Goal: Check status: Check status

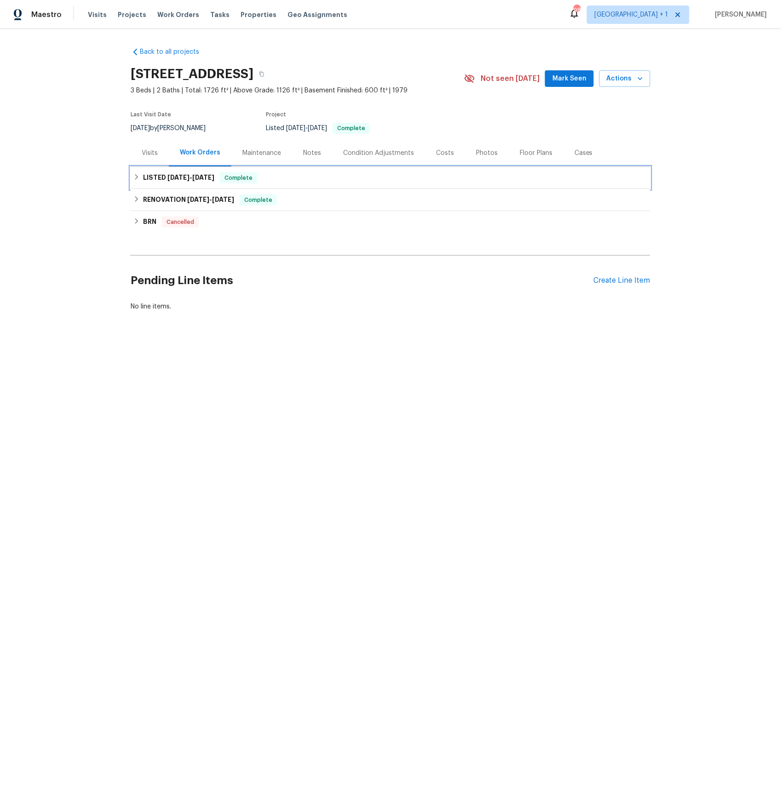
click at [192, 176] on span "[DATE] - [DATE]" at bounding box center [190, 177] width 47 height 6
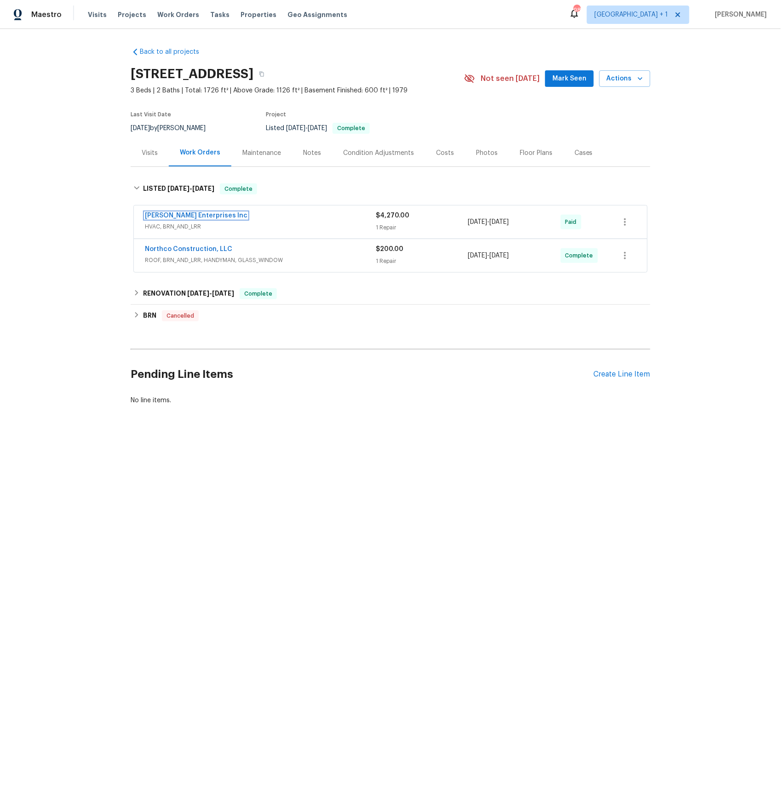
click at [185, 217] on link "[PERSON_NAME] Enterprises Inc" at bounding box center [196, 215] width 103 height 6
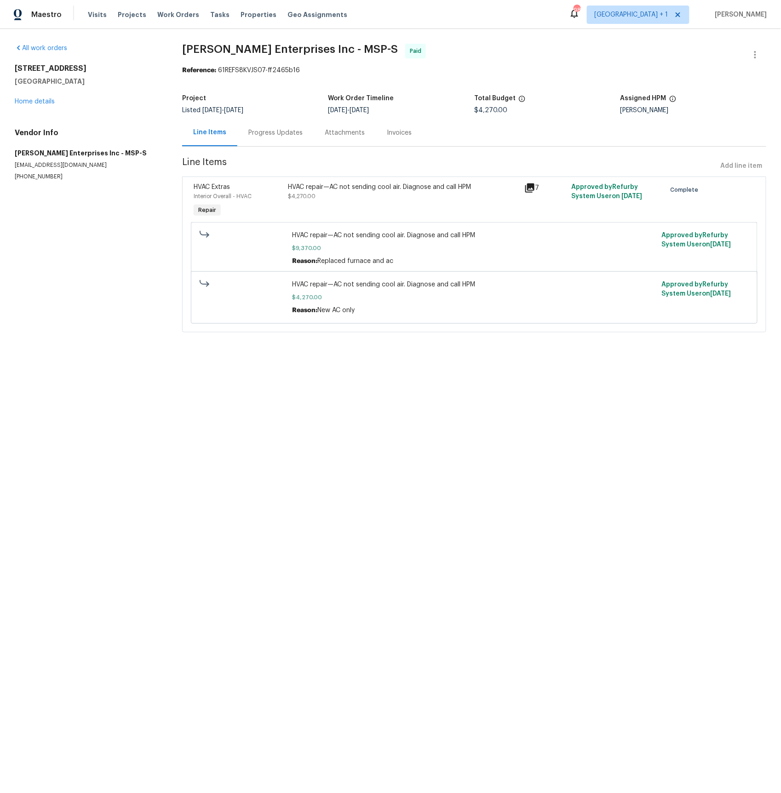
click at [532, 188] on icon at bounding box center [529, 187] width 9 height 9
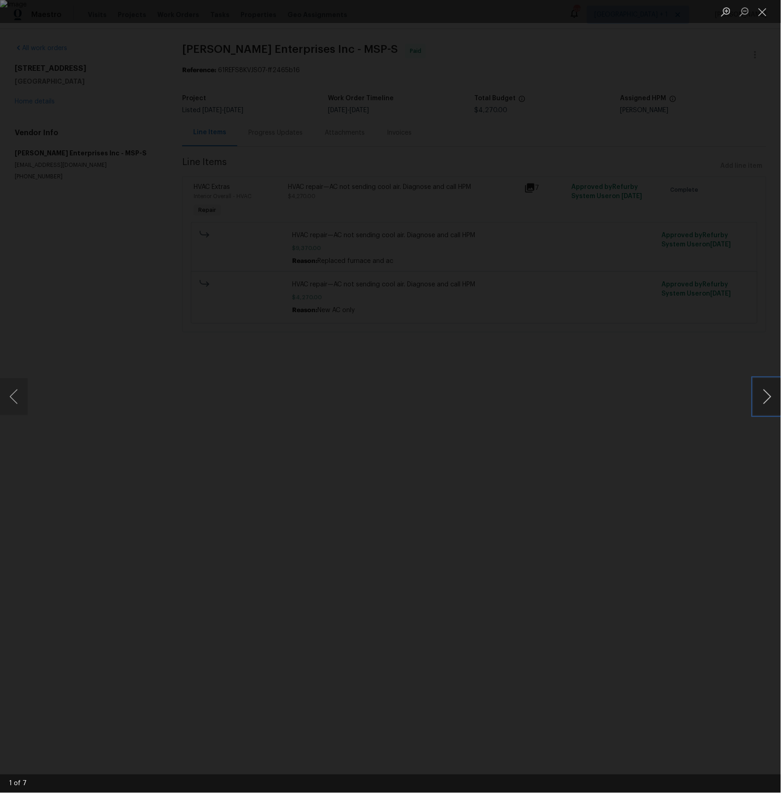
click at [770, 399] on button "Next image" at bounding box center [767, 396] width 28 height 37
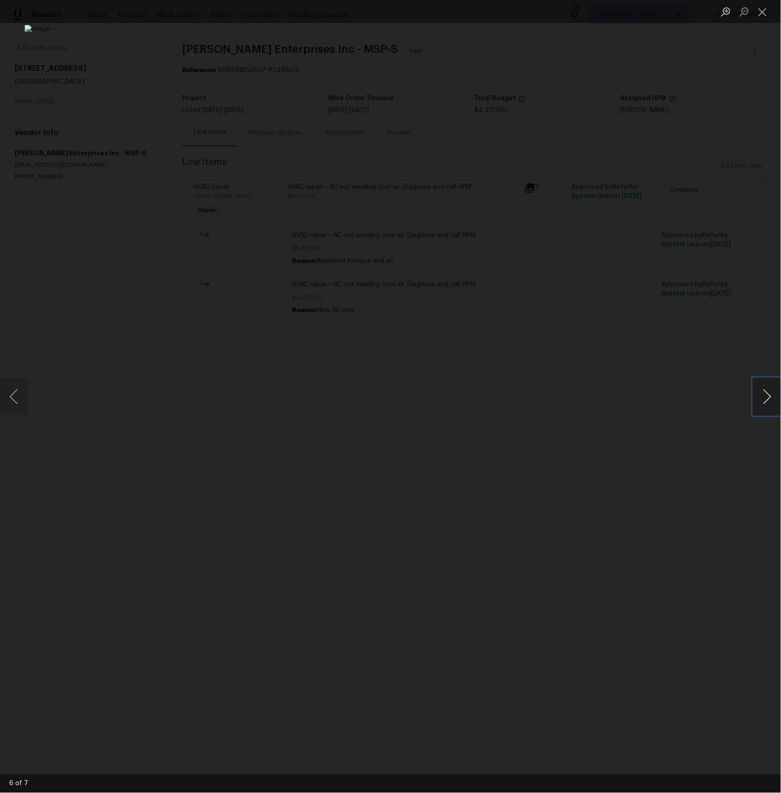
click at [770, 399] on button "Next image" at bounding box center [767, 396] width 28 height 37
drag, startPoint x: 700, startPoint y: 439, endPoint x: 555, endPoint y: 321, distance: 186.9
click at [700, 439] on div "Lightbox" at bounding box center [390, 396] width 781 height 793
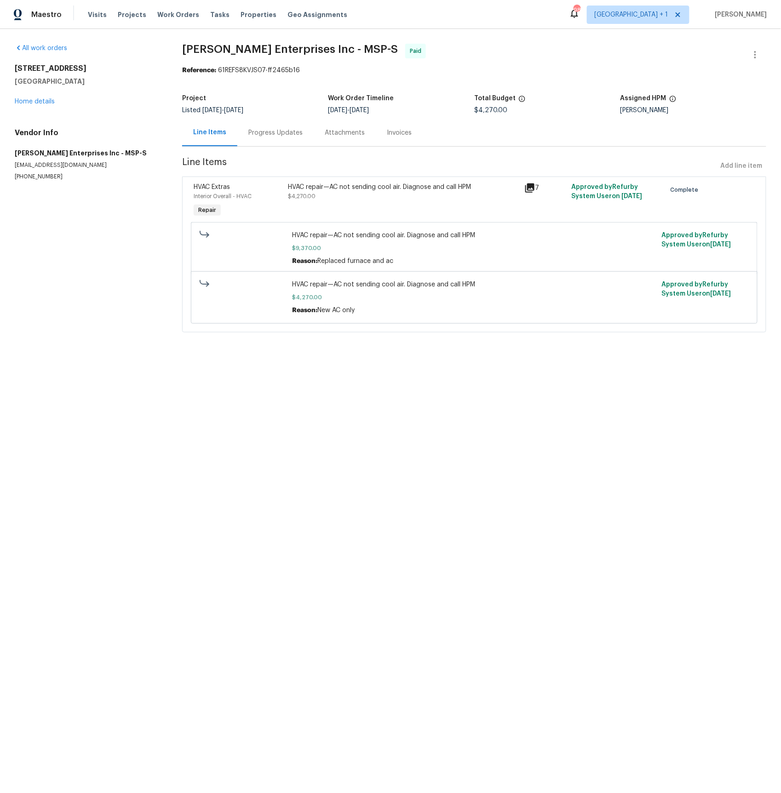
click at [278, 135] on div "Progress Updates" at bounding box center [275, 132] width 54 height 9
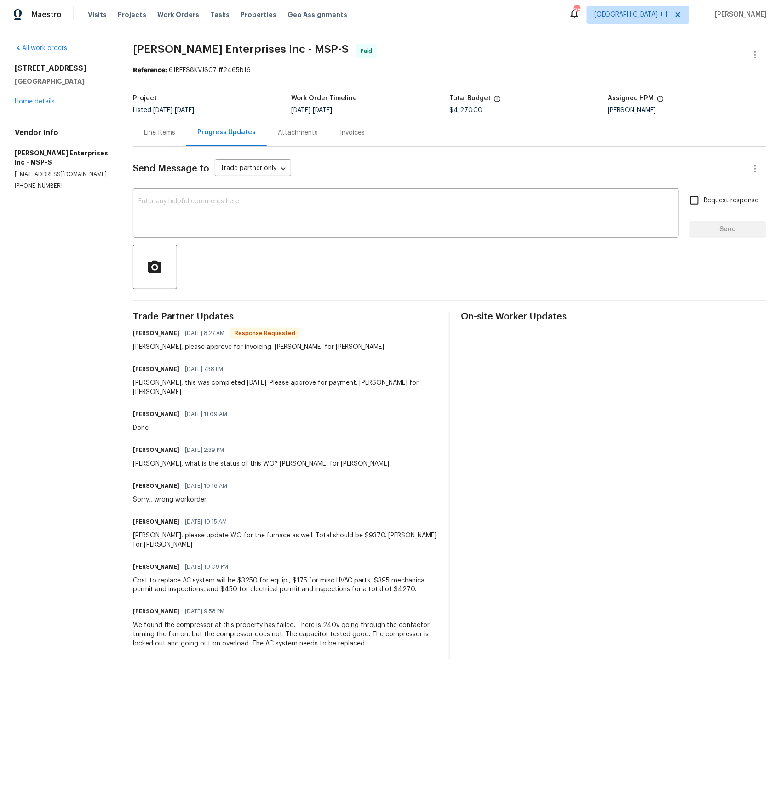
click at [163, 132] on div "Line Items" at bounding box center [159, 132] width 31 height 9
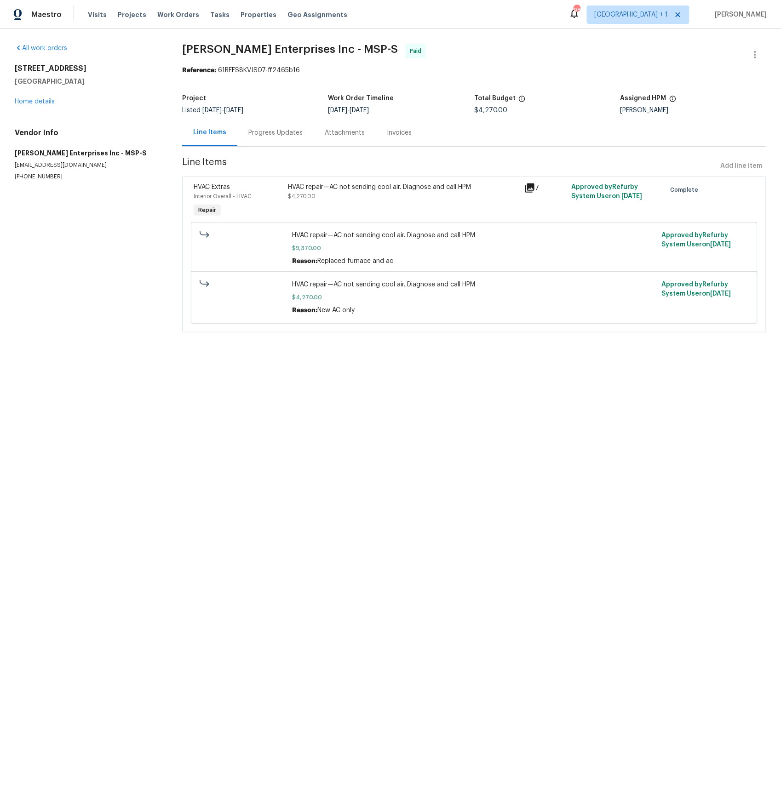
click at [531, 185] on icon at bounding box center [529, 187] width 9 height 9
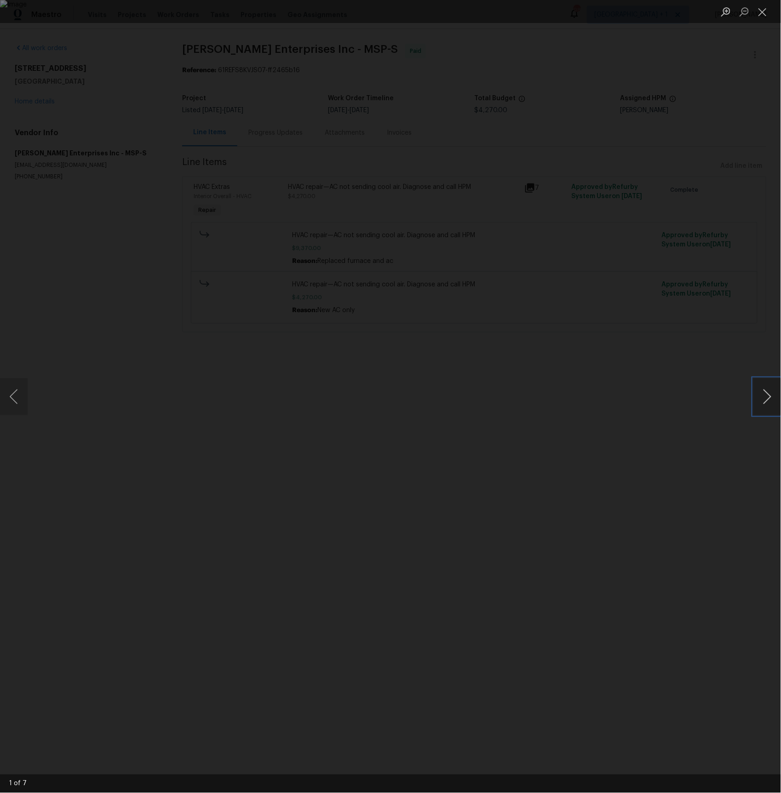
click at [756, 391] on button "Next image" at bounding box center [767, 396] width 28 height 37
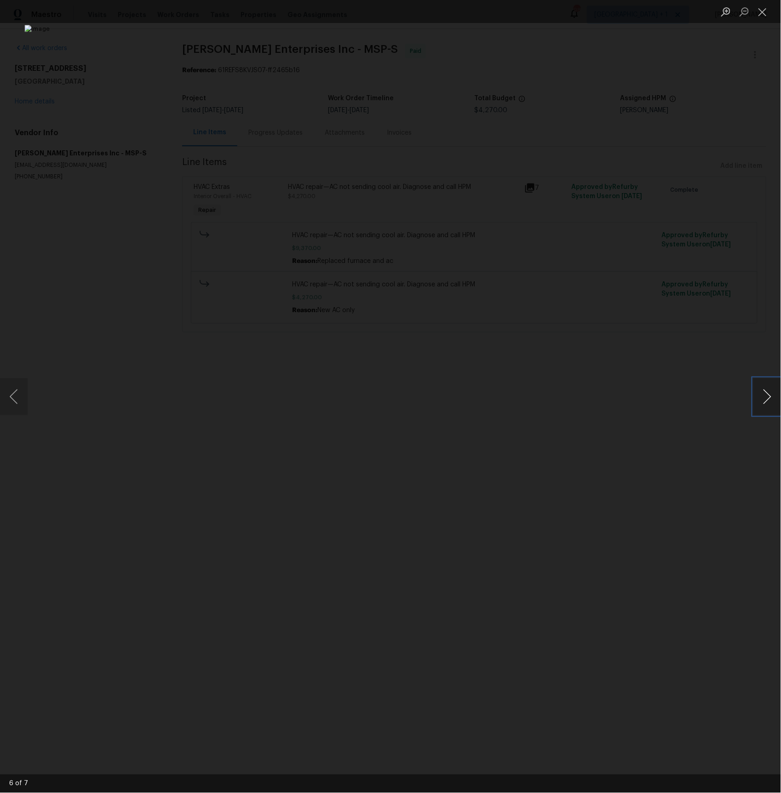
click at [756, 391] on button "Next image" at bounding box center [767, 396] width 28 height 37
drag, startPoint x: 702, startPoint y: 427, endPoint x: 685, endPoint y: 410, distance: 24.4
click at [702, 427] on div "Lightbox" at bounding box center [390, 396] width 781 height 793
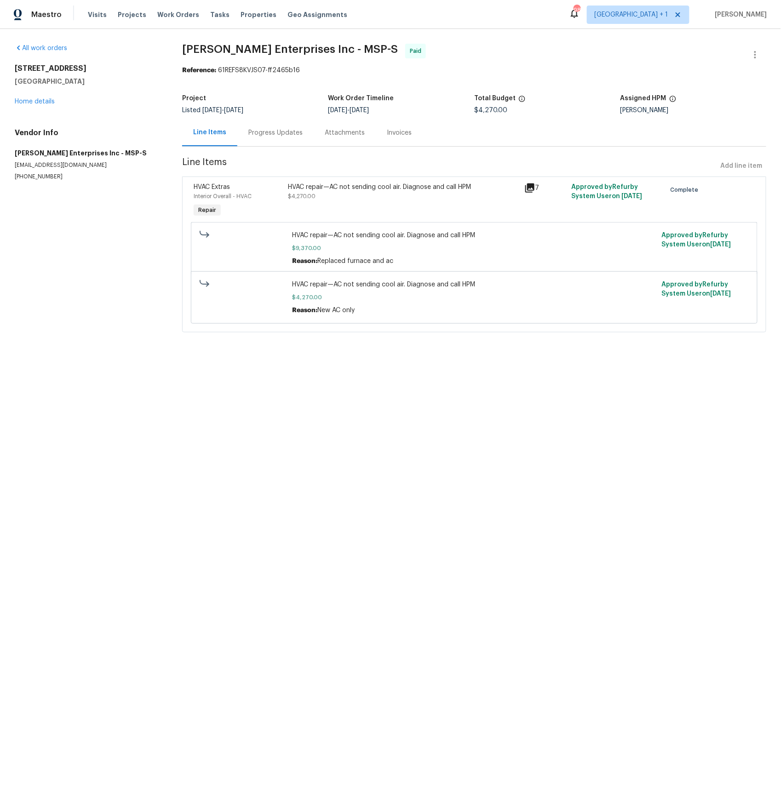
drag, startPoint x: 273, startPoint y: 131, endPoint x: 273, endPoint y: 137, distance: 5.5
click at [273, 131] on div "Progress Updates" at bounding box center [275, 132] width 54 height 9
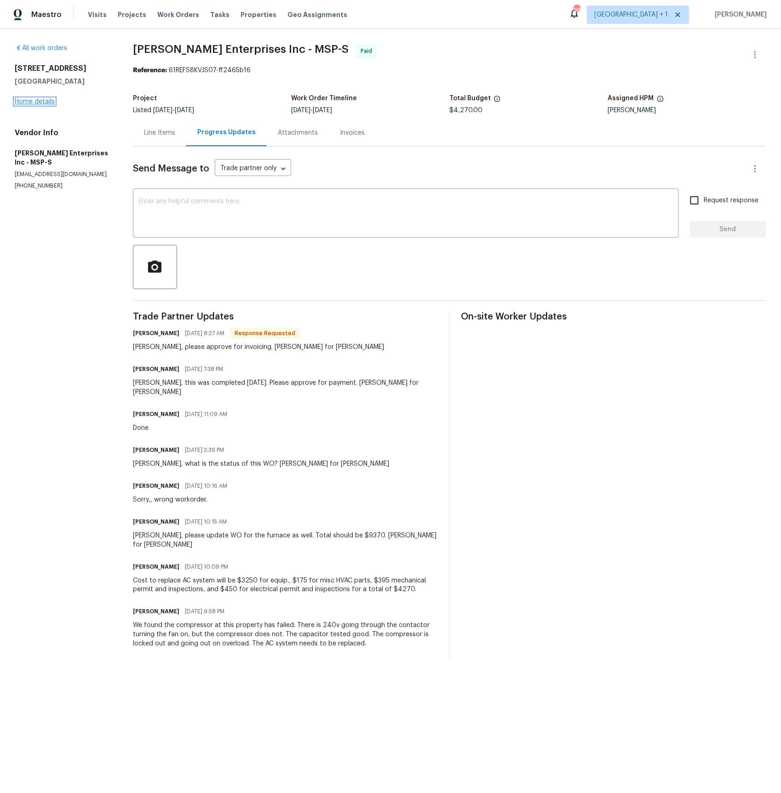
click at [42, 103] on link "Home details" at bounding box center [35, 101] width 40 height 6
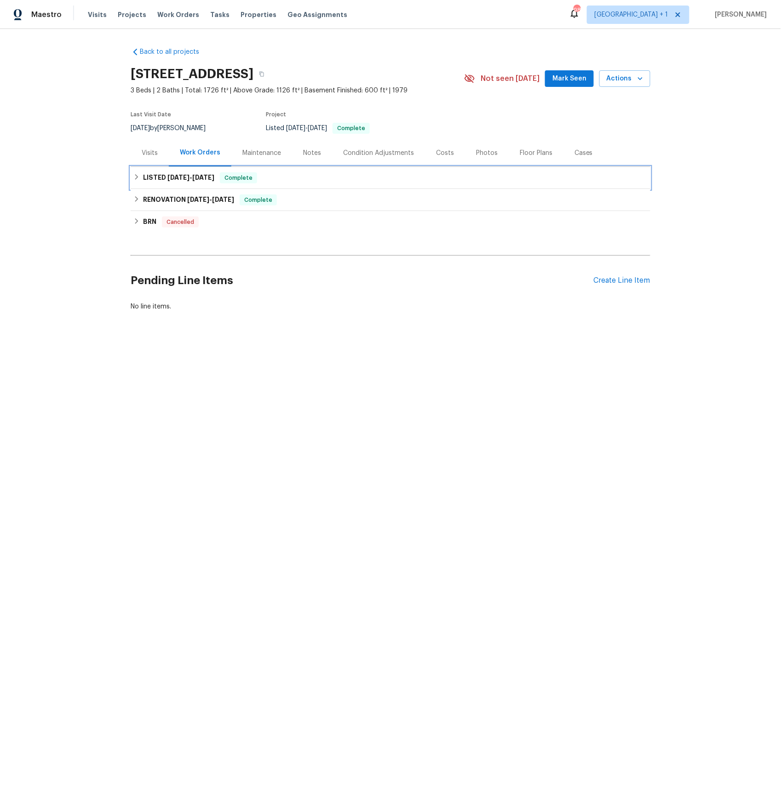
click at [167, 177] on span "[DATE]" at bounding box center [178, 177] width 22 height 6
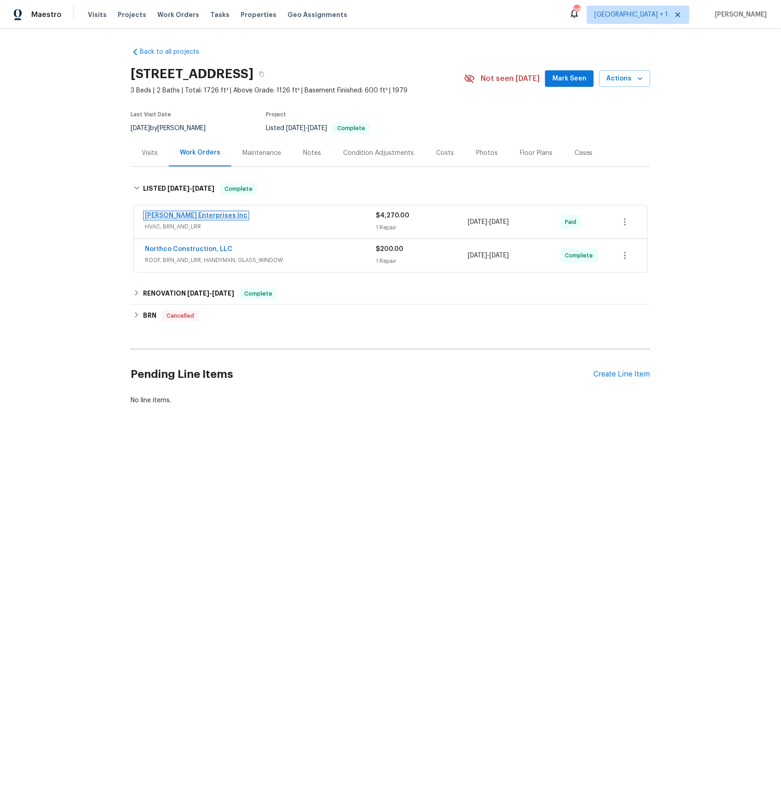
click at [182, 216] on link "[PERSON_NAME] Enterprises Inc" at bounding box center [196, 215] width 103 height 6
